Goal: Entertainment & Leisure: Consume media (video, audio)

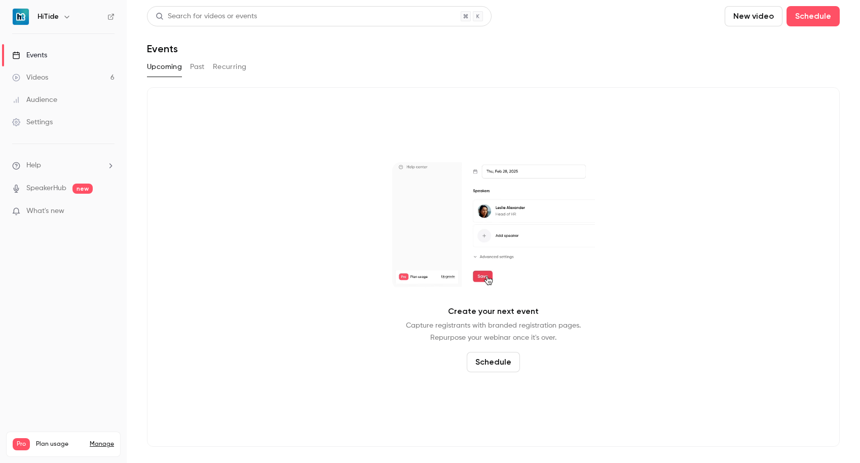
click at [59, 75] on link "Videos 6" at bounding box center [63, 77] width 127 height 22
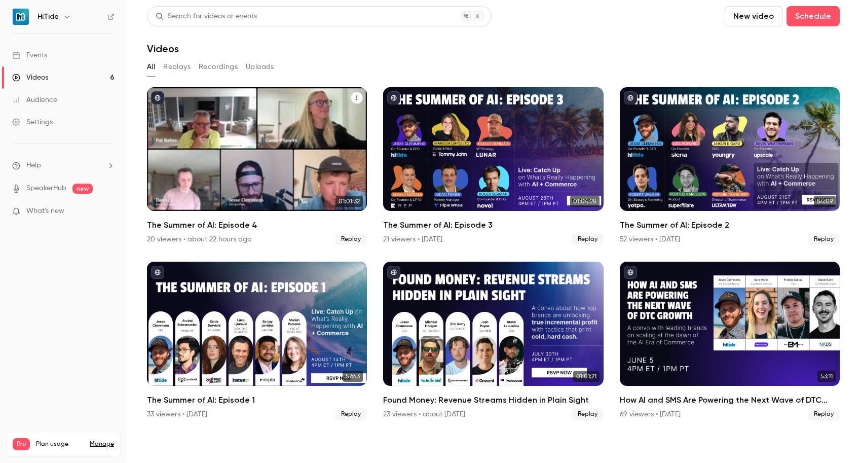
click at [265, 109] on div "The Summer of AI: Episode 4" at bounding box center [257, 149] width 220 height 124
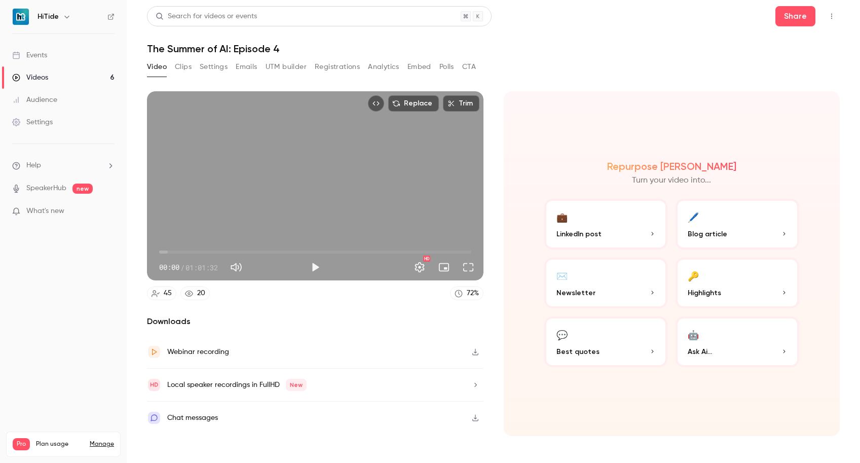
click at [31, 72] on div "Videos" at bounding box center [30, 77] width 36 height 10
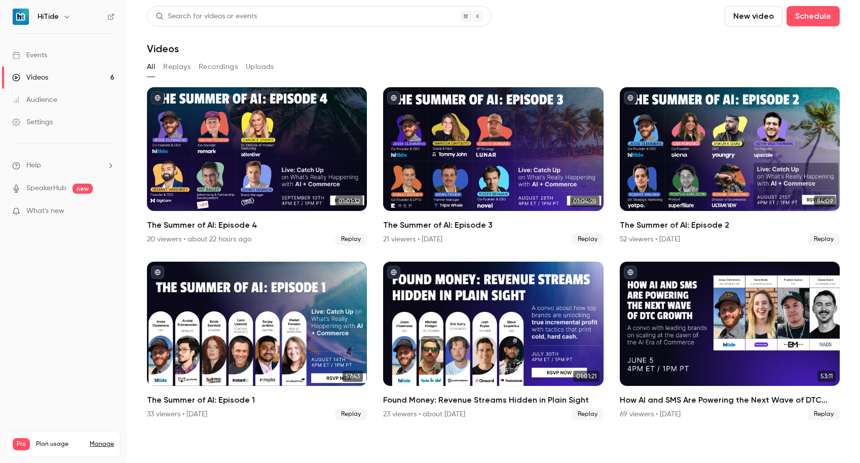
click at [187, 65] on button "Replays" at bounding box center [176, 67] width 27 height 16
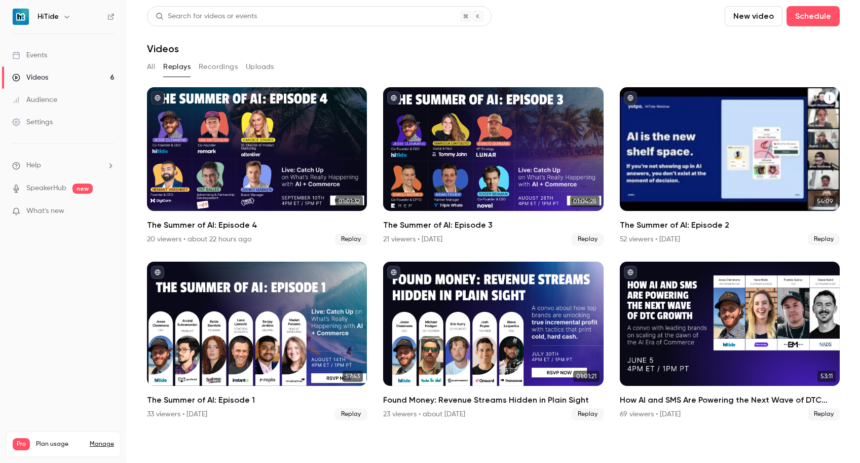
click at [715, 150] on div "The Summer of AI: Episode 2" at bounding box center [730, 149] width 220 height 124
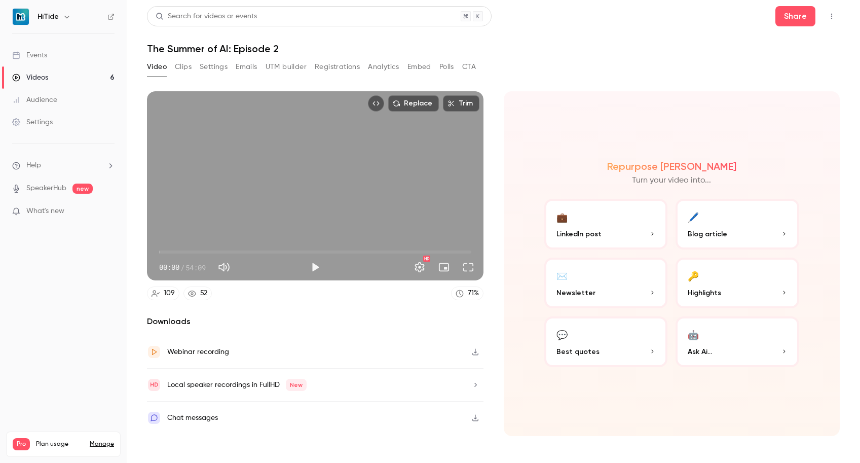
click at [779, 4] on main "Search for videos or events Share The Summer of AI: Episode 2 Video Clips Setti…" at bounding box center [493, 231] width 733 height 463
click at [788, 12] on button "Share" at bounding box center [795, 16] width 40 height 20
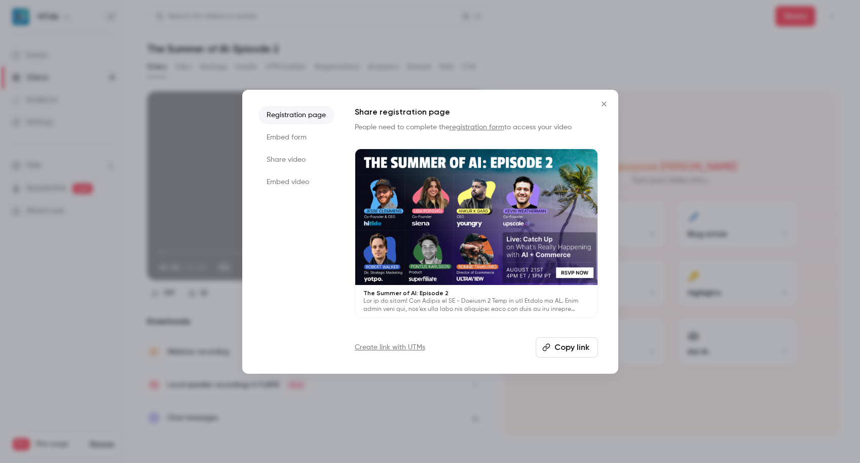
click at [288, 162] on li "Share video" at bounding box center [296, 160] width 76 height 18
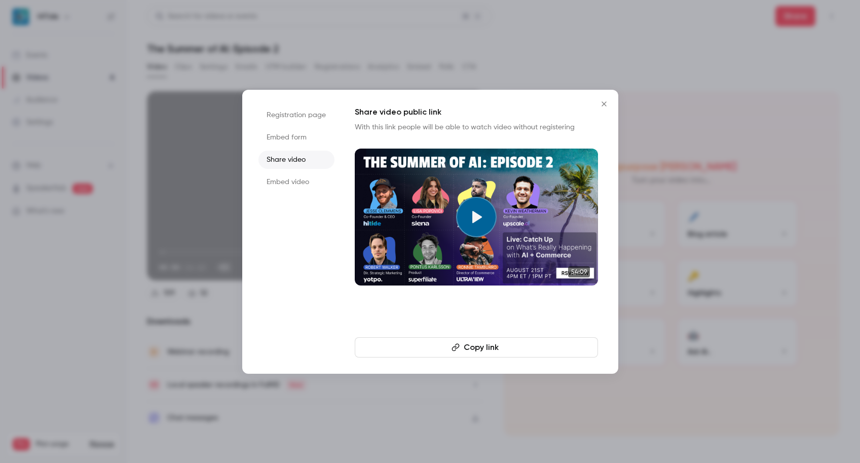
click at [279, 185] on li "Embed video" at bounding box center [296, 182] width 76 height 18
click at [607, 103] on icon "Close" at bounding box center [604, 104] width 12 height 8
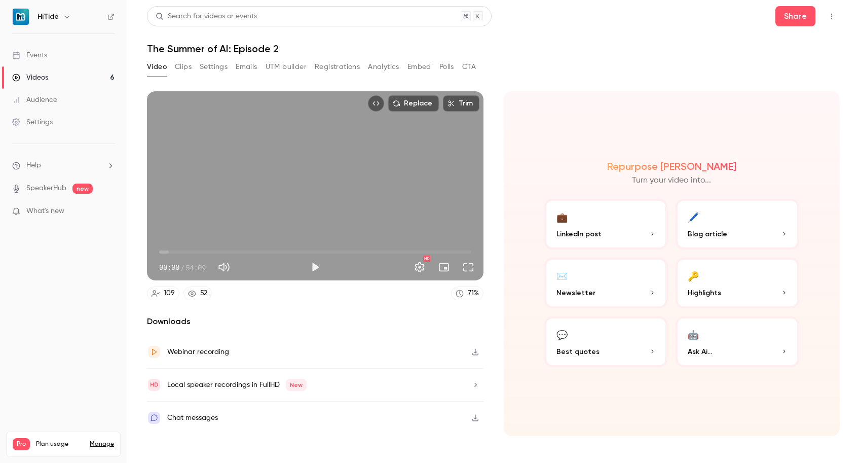
click at [48, 13] on h6 "HiTide" at bounding box center [48, 17] width 21 height 10
click at [21, 13] on img at bounding box center [21, 17] width 16 height 16
drag, startPoint x: 612, startPoint y: 42, endPoint x: 181, endPoint y: 73, distance: 431.9
click at [611, 42] on header "Search for videos or events Share The Summer of AI: Episode 2" at bounding box center [493, 30] width 693 height 49
click at [43, 98] on div "Audience" at bounding box center [34, 100] width 45 height 10
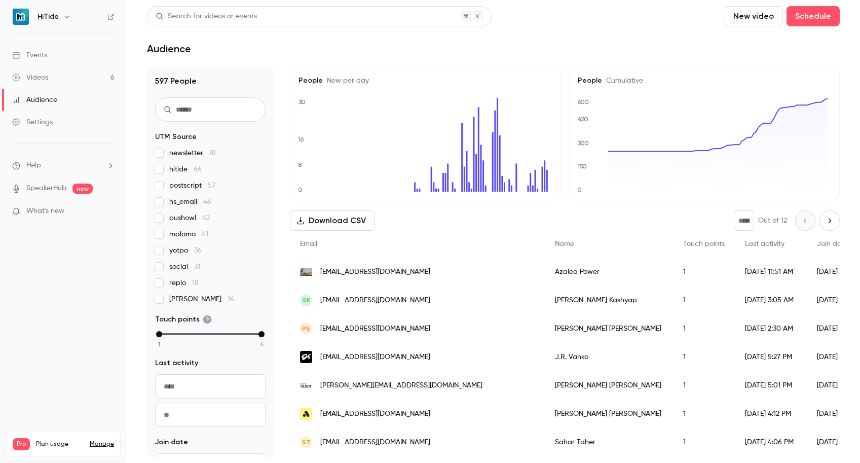
click at [36, 123] on div "Settings" at bounding box center [32, 122] width 41 height 10
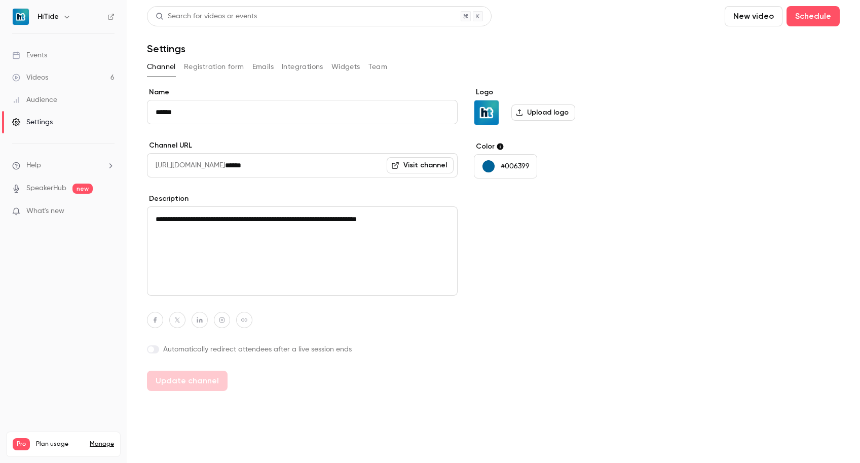
click at [399, 165] on icon at bounding box center [395, 165] width 8 height 8
